Goal: Obtain resource: Download file/media

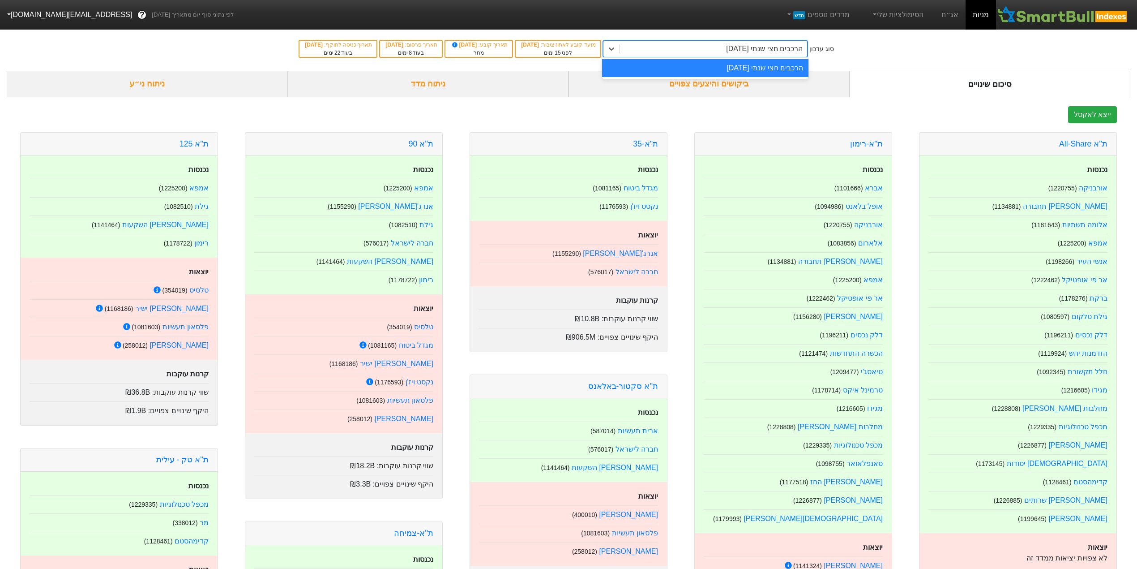
click at [726, 52] on div "הרכבים חצי שנתי [DATE]" at bounding box center [713, 49] width 187 height 16
click at [952, 13] on link "אג״ח" at bounding box center [949, 15] width 31 height 30
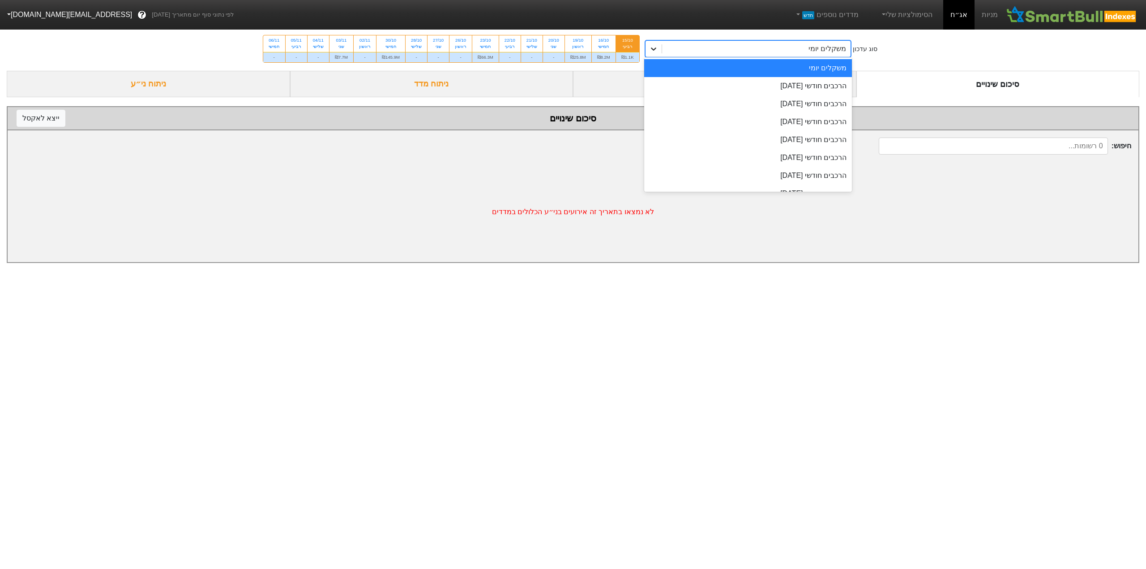
click at [654, 52] on icon at bounding box center [653, 48] width 9 height 9
click at [795, 87] on div "הרכבים חודשי [DATE]" at bounding box center [748, 86] width 208 height 18
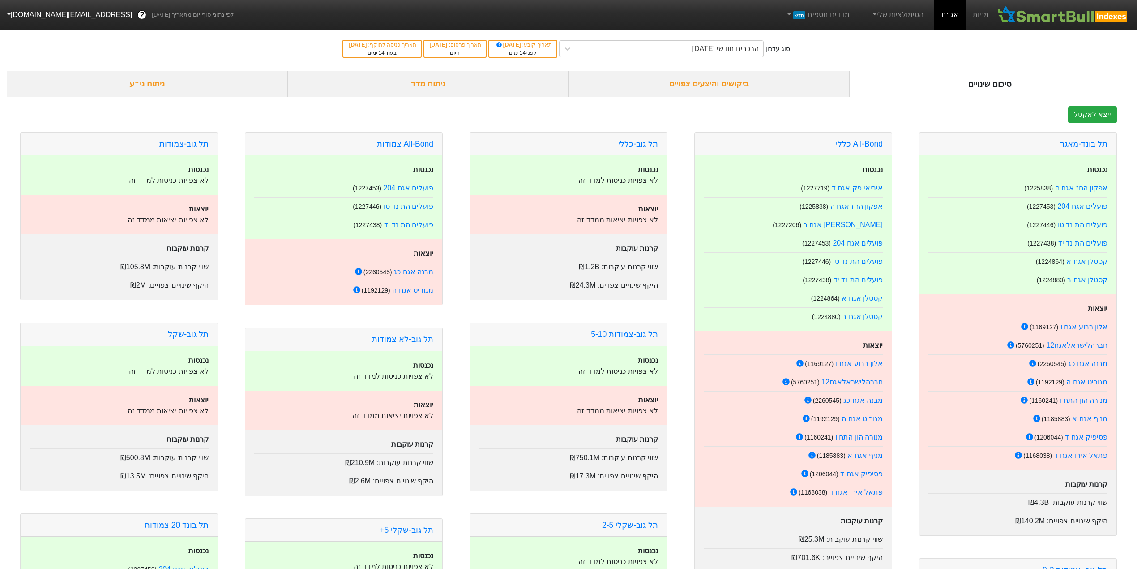
click at [865, 50] on div "סוג עדכון הרכבים חודשי [DATE] תאריך קובע : [DATE] לפני 14 ימים תאריך פרסום : [D…" at bounding box center [568, 49] width 1137 height 44
click at [747, 49] on div "הרכבים חודשי [DATE]" at bounding box center [725, 48] width 66 height 11
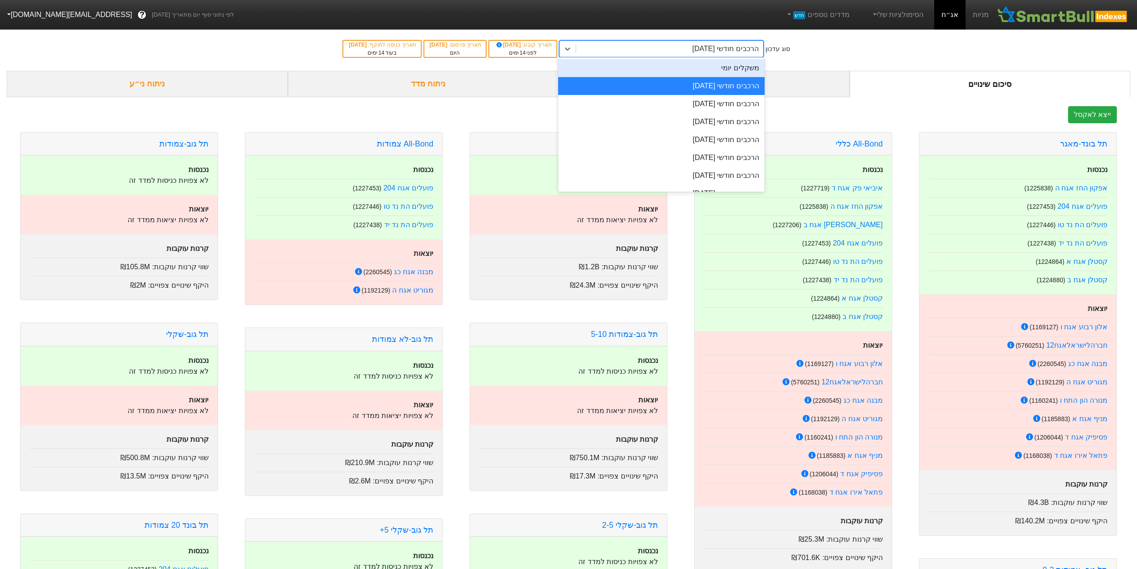
click at [747, 70] on div "משקלים יומי" at bounding box center [661, 68] width 206 height 18
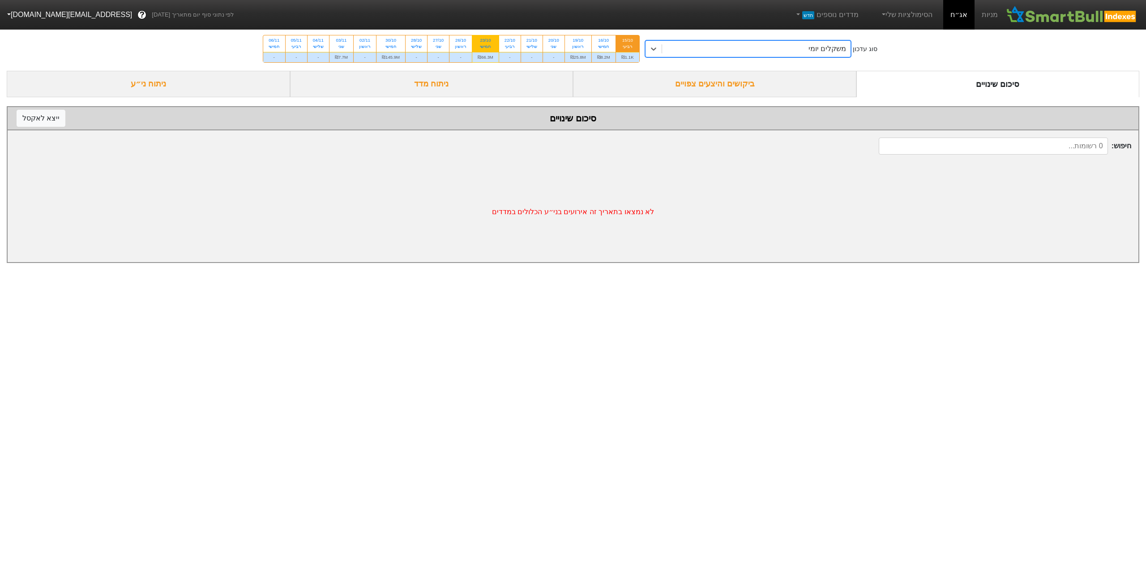
click at [489, 45] on div "חמישי" at bounding box center [486, 46] width 16 height 6
click at [485, 41] on input "23/10 חמישי ₪66.3M" at bounding box center [483, 38] width 6 height 6
radio input "true"
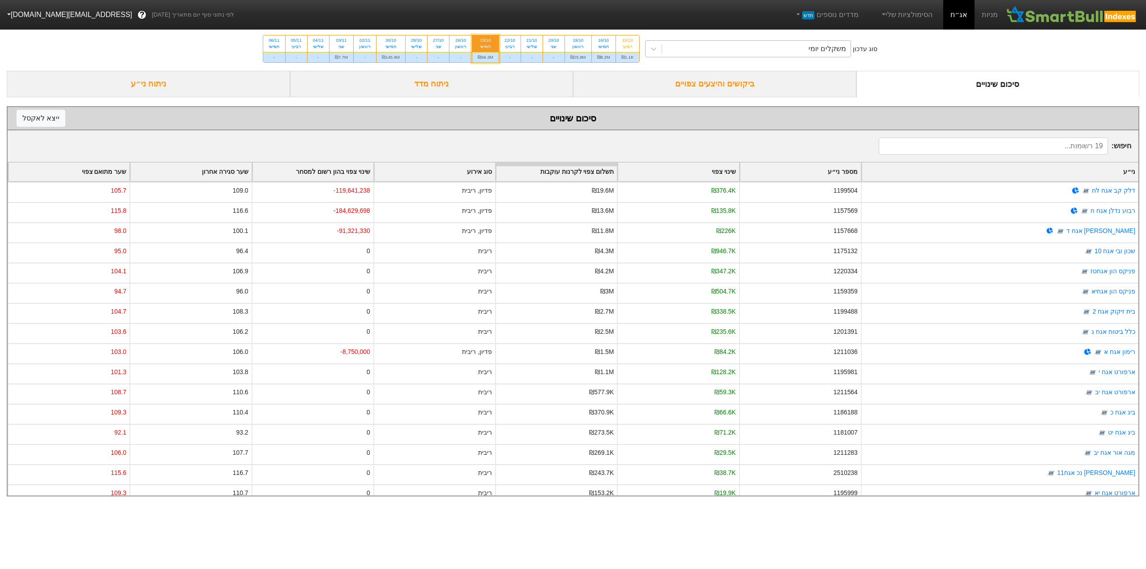
click at [777, 52] on div "משקלים יומי" at bounding box center [756, 49] width 189 height 16
click at [575, 51] on div "19/10 ראשון" at bounding box center [578, 43] width 26 height 16
click at [575, 41] on input "19/10 ראשון ₪25.8M" at bounding box center [575, 38] width 6 height 6
radio input "true"
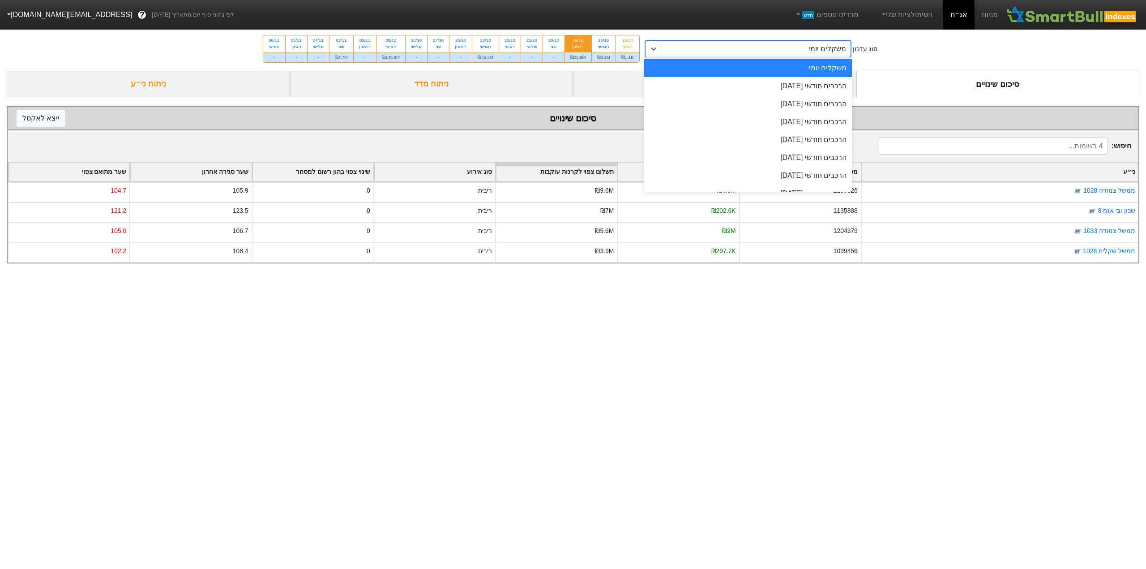
click at [701, 47] on div "משקלים יומי" at bounding box center [756, 49] width 189 height 16
click at [726, 90] on div "הרכבים חודשי [DATE]" at bounding box center [748, 86] width 208 height 18
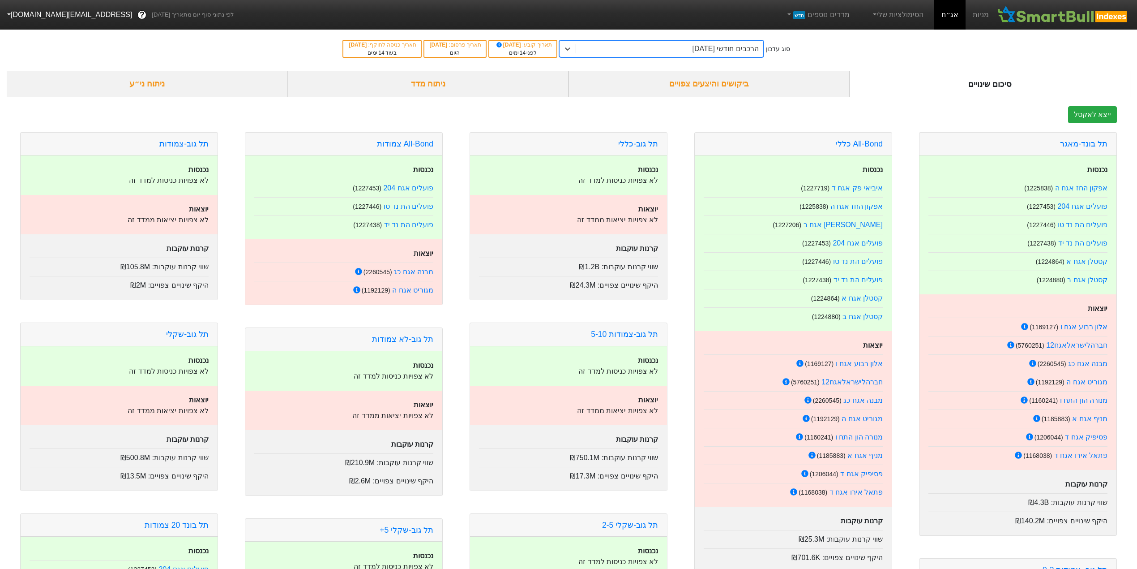
click at [715, 81] on div "ביקושים והיצעים צפויים" at bounding box center [709, 84] width 281 height 26
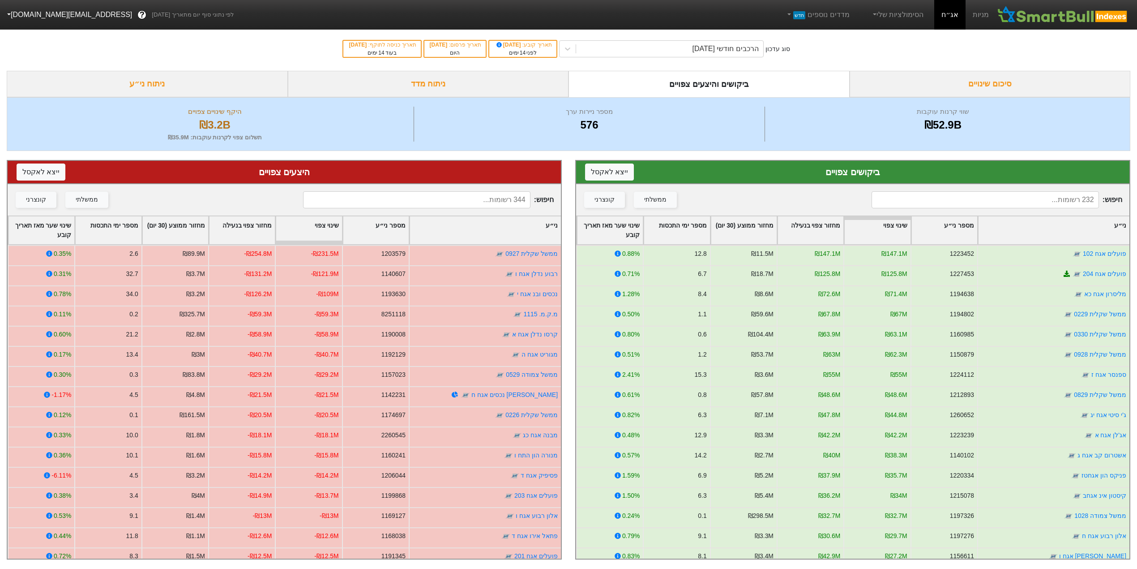
click at [449, 82] on div "ניתוח מדד" at bounding box center [428, 84] width 281 height 26
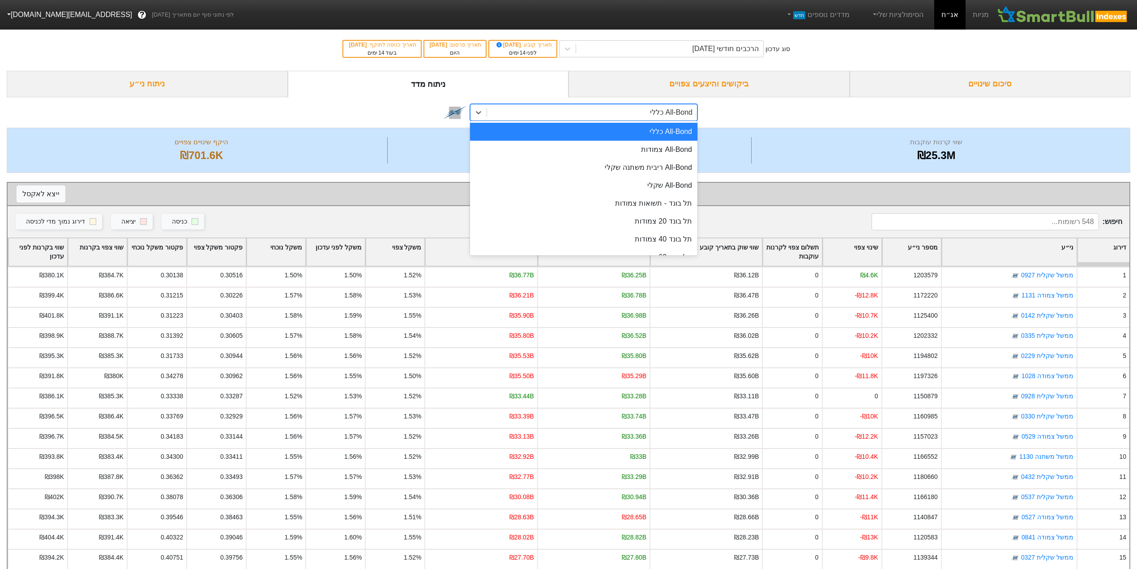
click at [589, 116] on div "All-Bond כללי" at bounding box center [592, 112] width 210 height 16
click at [652, 219] on div "תל בונד 20 צמודות" at bounding box center [583, 221] width 227 height 18
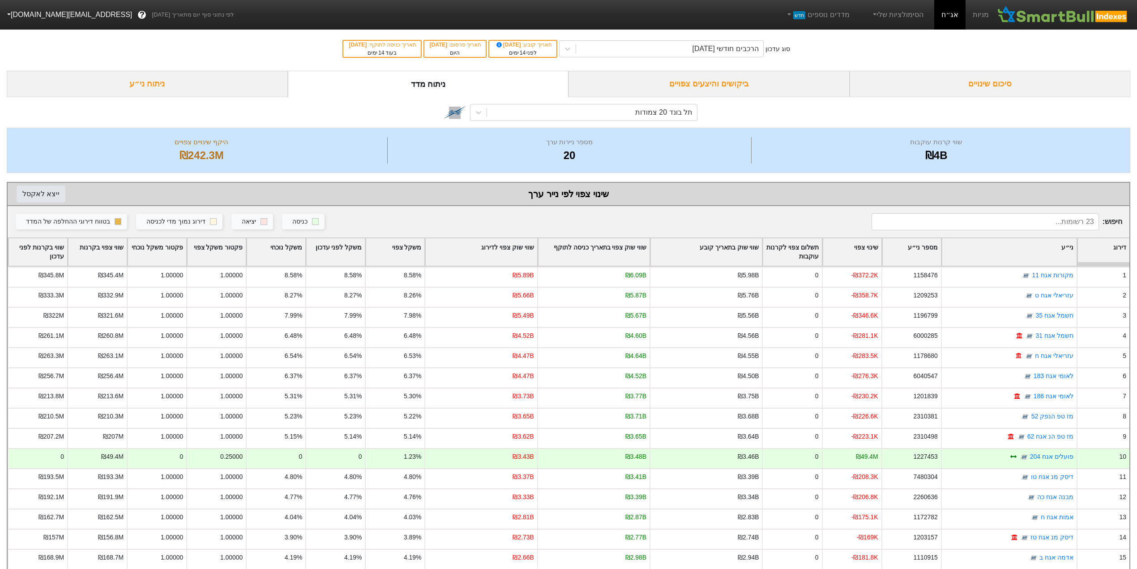
click at [24, 190] on button "ייצא ל אקסל" at bounding box center [41, 193] width 49 height 17
click at [596, 116] on div "תל בונד 20 צמודות" at bounding box center [592, 112] width 210 height 16
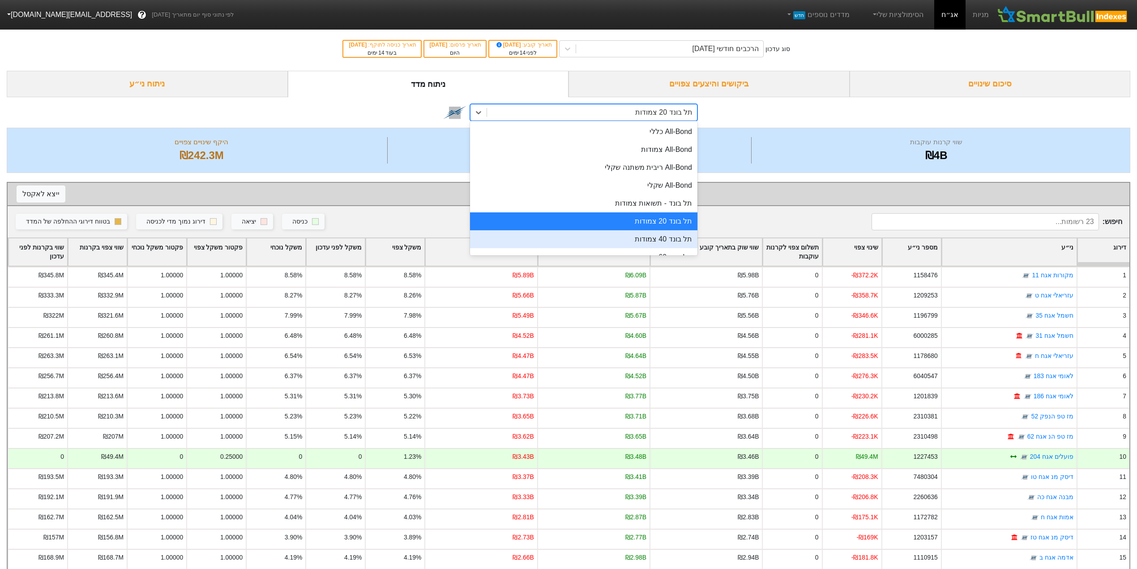
click at [671, 238] on div "תל בונד 40 צמודות" at bounding box center [583, 239] width 227 height 18
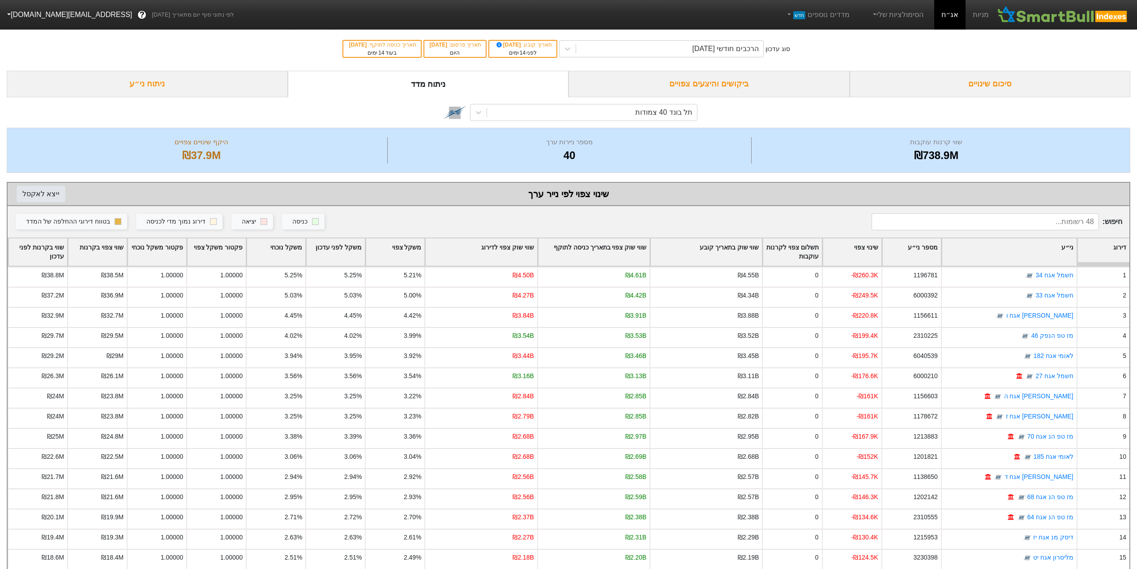
click at [38, 190] on button "ייצא ל אקסל" at bounding box center [41, 193] width 49 height 17
click at [472, 115] on div at bounding box center [479, 112] width 16 height 16
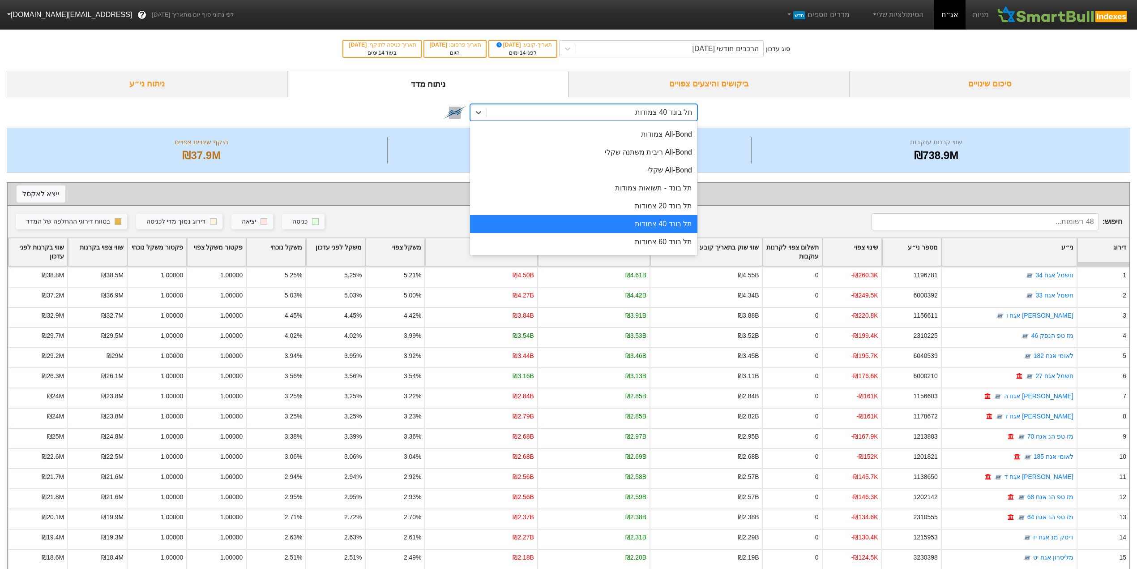
scroll to position [24, 0]
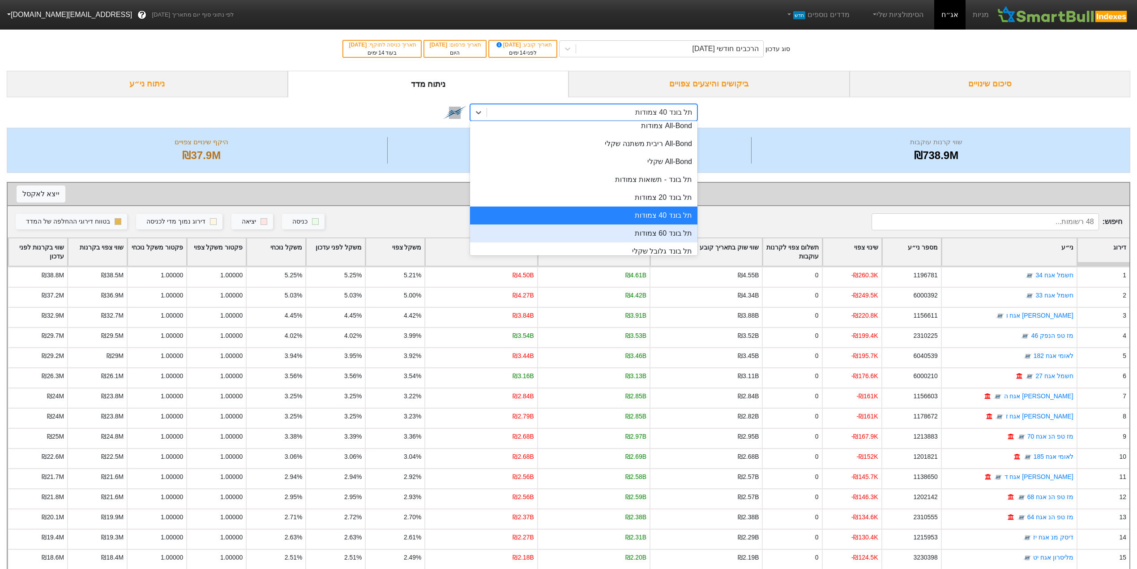
click at [634, 237] on div "תל בונד 60 צמודות" at bounding box center [583, 233] width 227 height 18
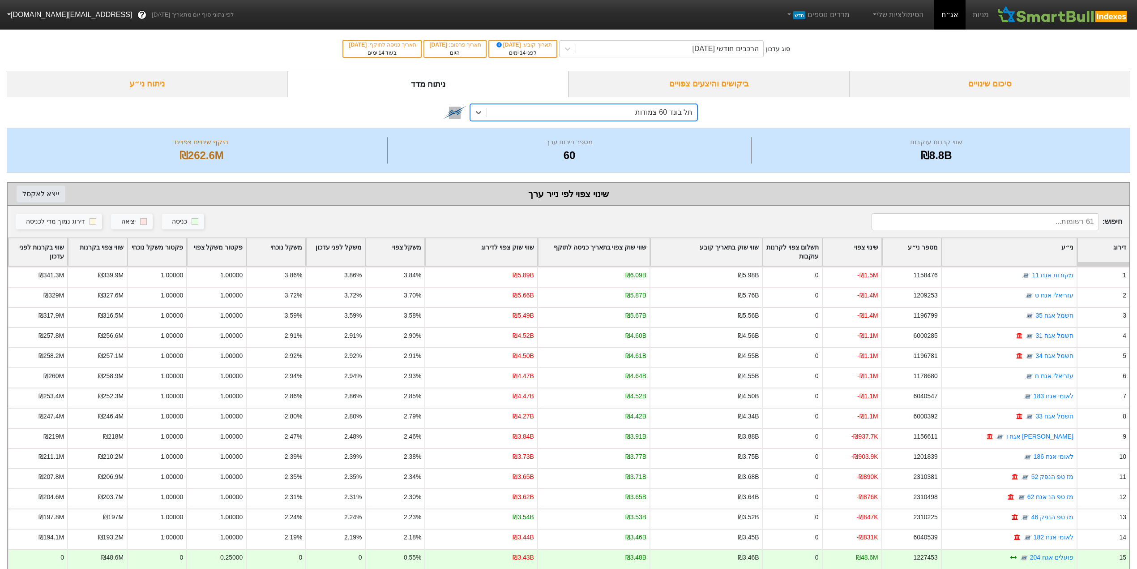
click at [30, 195] on button "ייצא ל אקסל" at bounding box center [41, 193] width 49 height 17
